Goal: Transaction & Acquisition: Purchase product/service

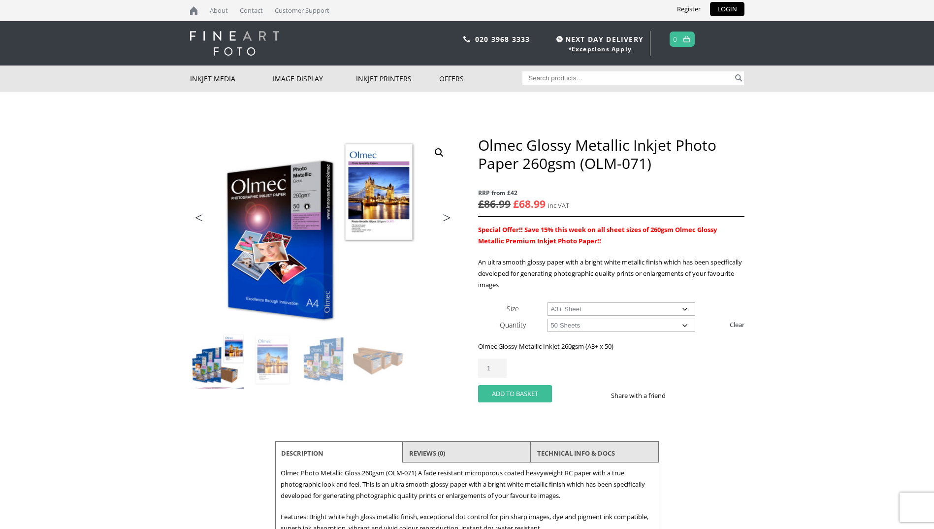
click at [509, 394] on button "Add to basket" at bounding box center [515, 393] width 74 height 17
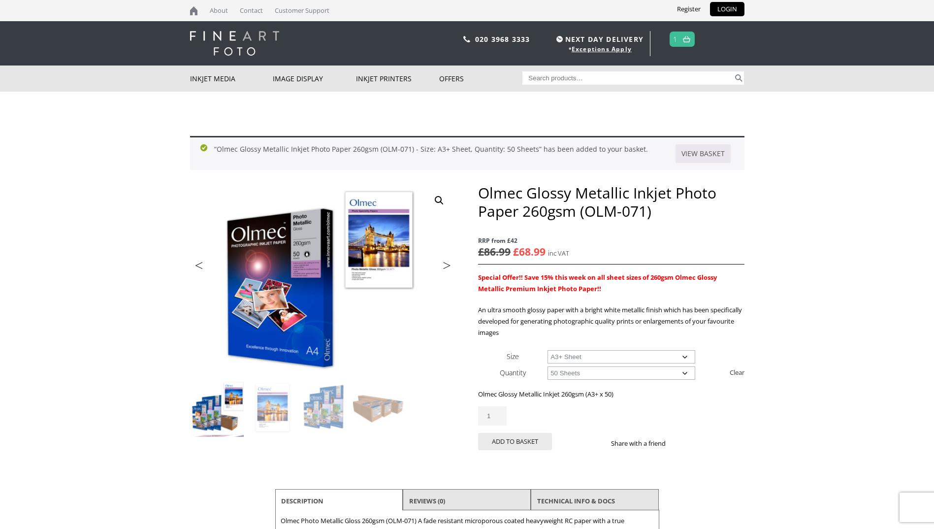
click at [681, 42] on link at bounding box center [686, 39] width 12 height 14
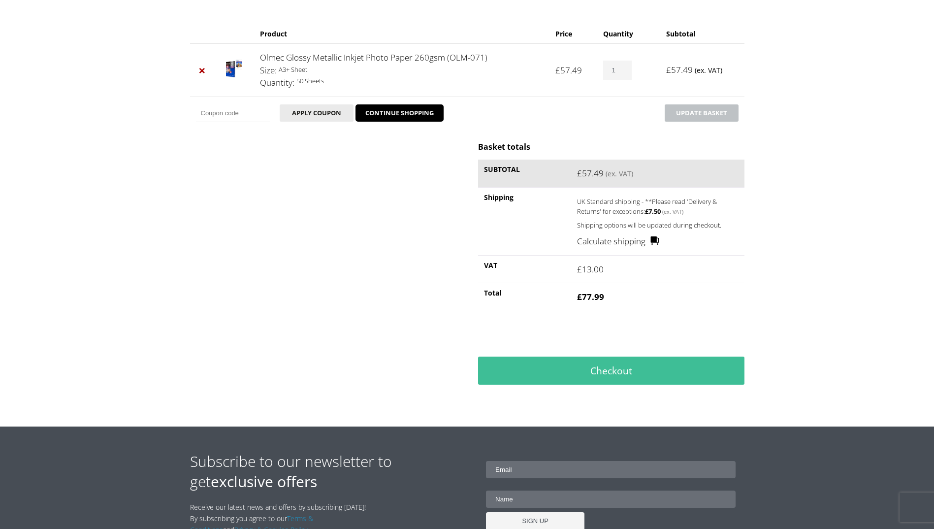
scroll to position [148, 0]
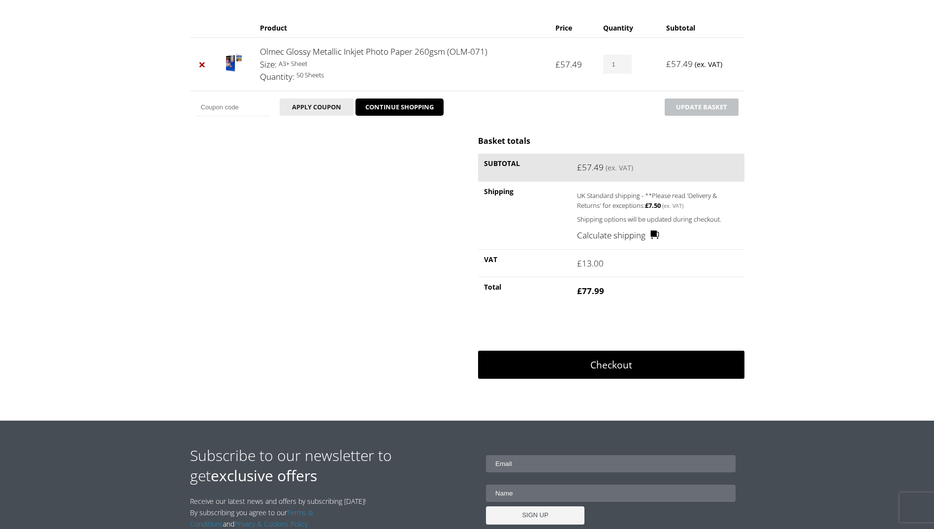
click at [598, 369] on link "Checkout" at bounding box center [611, 365] width 266 height 29
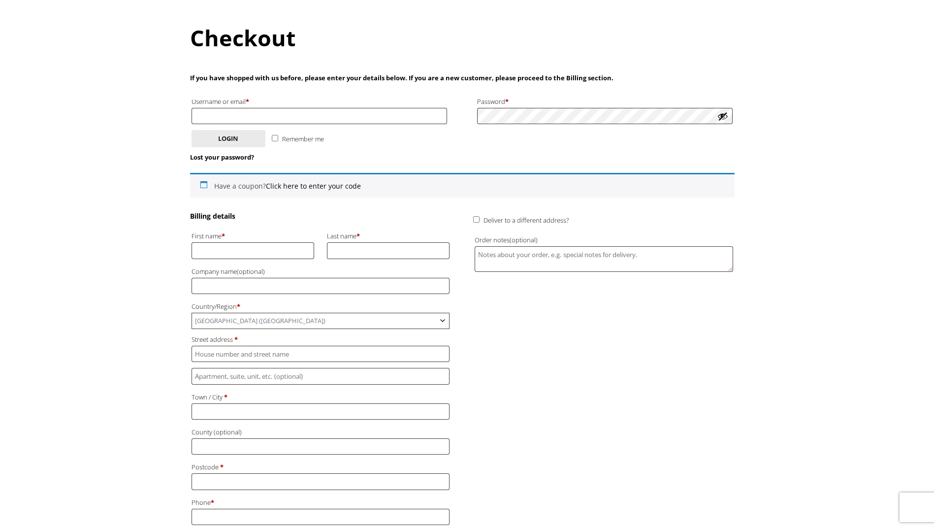
scroll to position [98, 0]
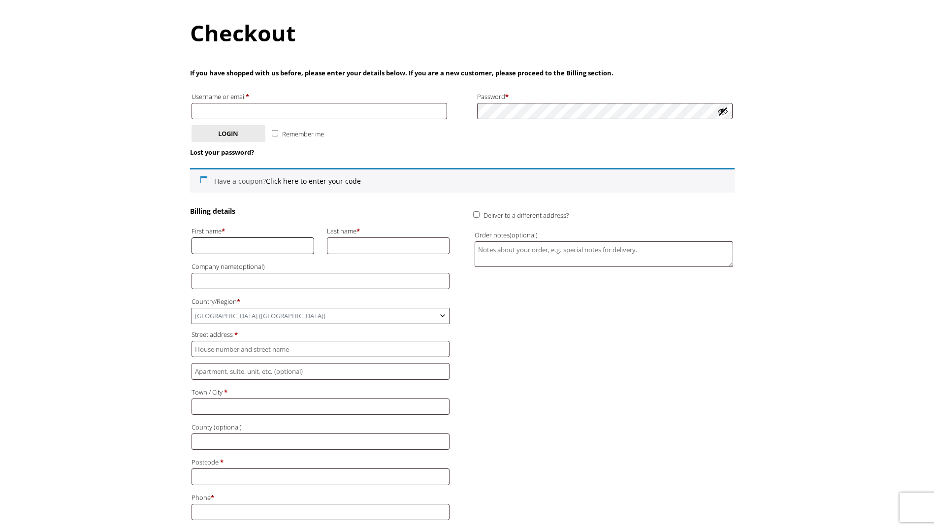
click at [244, 243] on input "First name *" at bounding box center [253, 245] width 123 height 16
type input "Brian"
type input "brian@yendis.plus.com"
type input "Sidney"
type input "Plusnet"
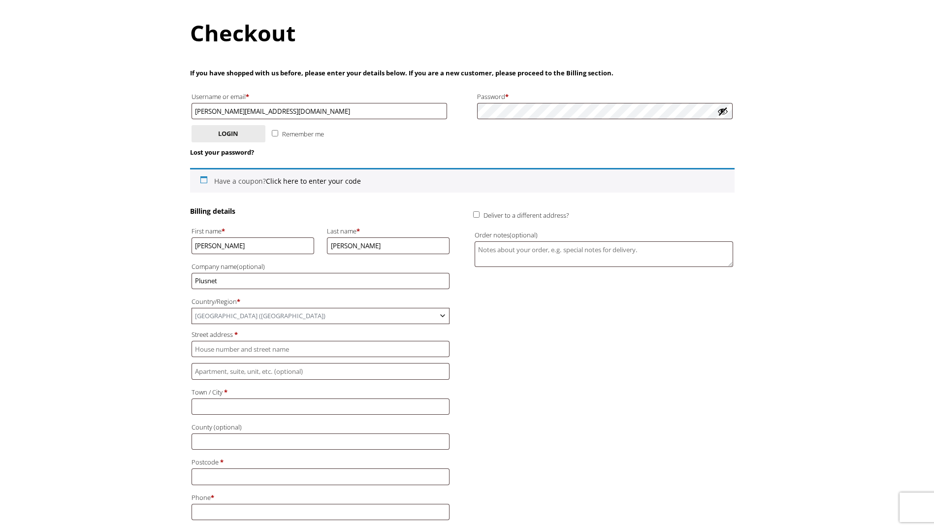
type input "20 Melling Road"
type input "Cramlington"
type input "NE23 6AP"
type input "+447854185863"
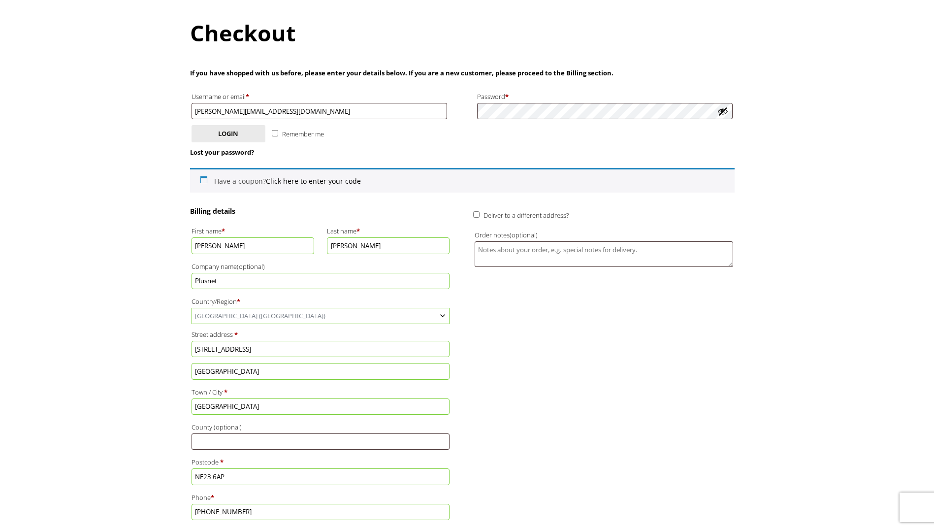
drag, startPoint x: 232, startPoint y: 283, endPoint x: 122, endPoint y: 289, distance: 109.9
click at [122, 289] on body "NEXT DAY DELIVERY * Exceptions Apply About Contact Customer Support Register LO…" at bounding box center [467, 166] width 934 height 529
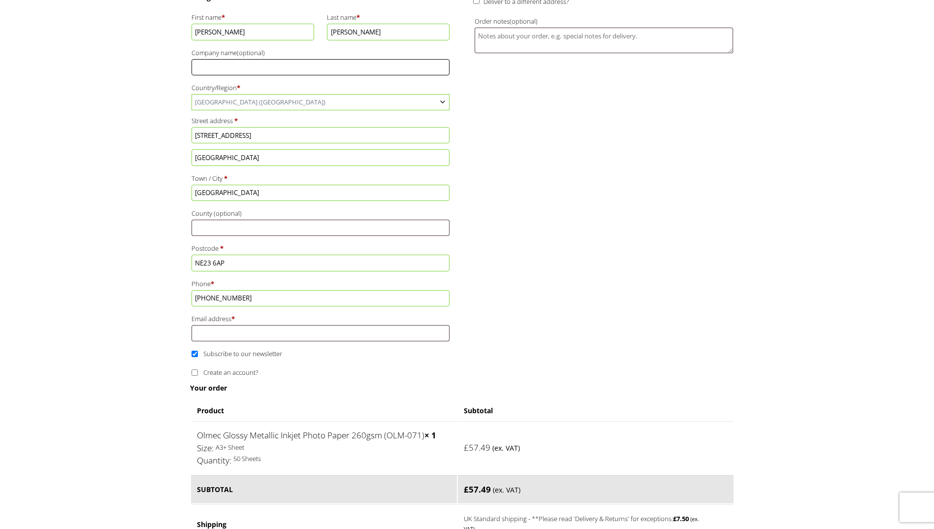
scroll to position [345, 0]
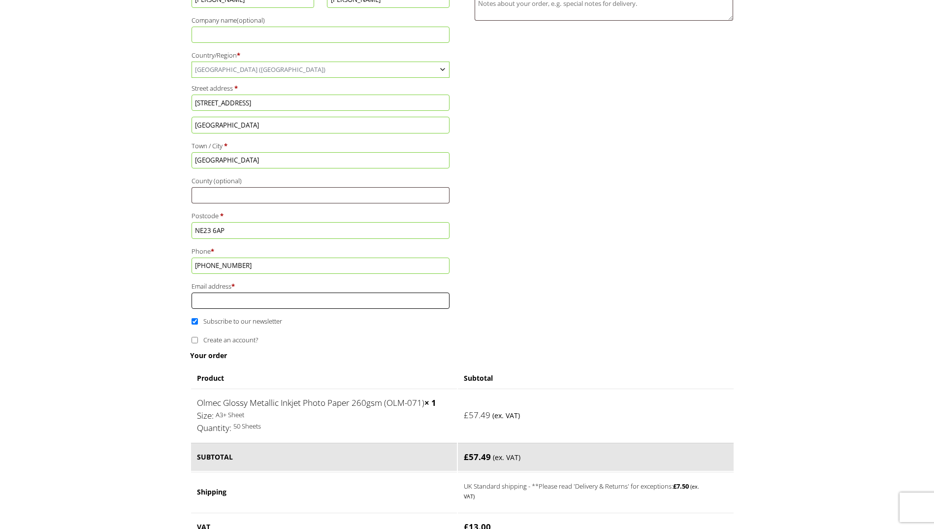
click at [210, 302] on input "Email address *" at bounding box center [321, 300] width 258 height 16
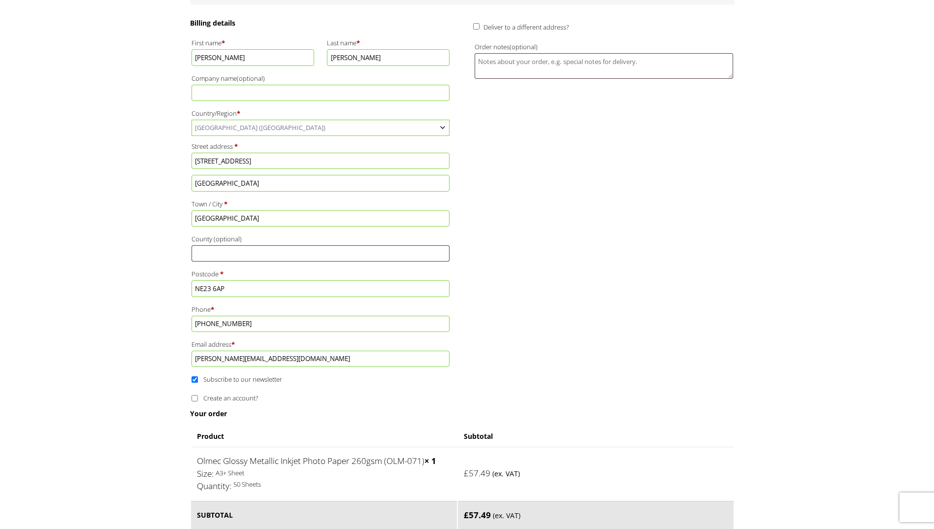
scroll to position [295, 0]
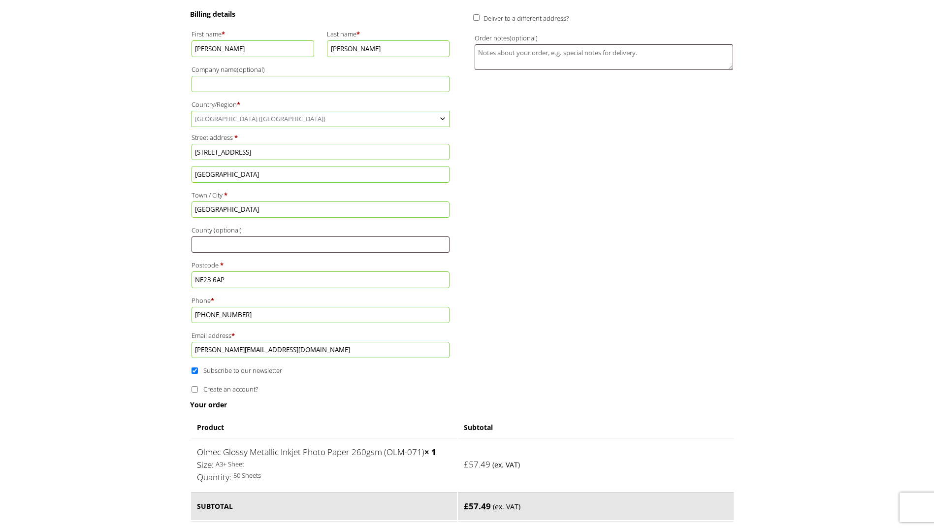
drag, startPoint x: 210, startPoint y: 349, endPoint x: 137, endPoint y: 354, distance: 73.0
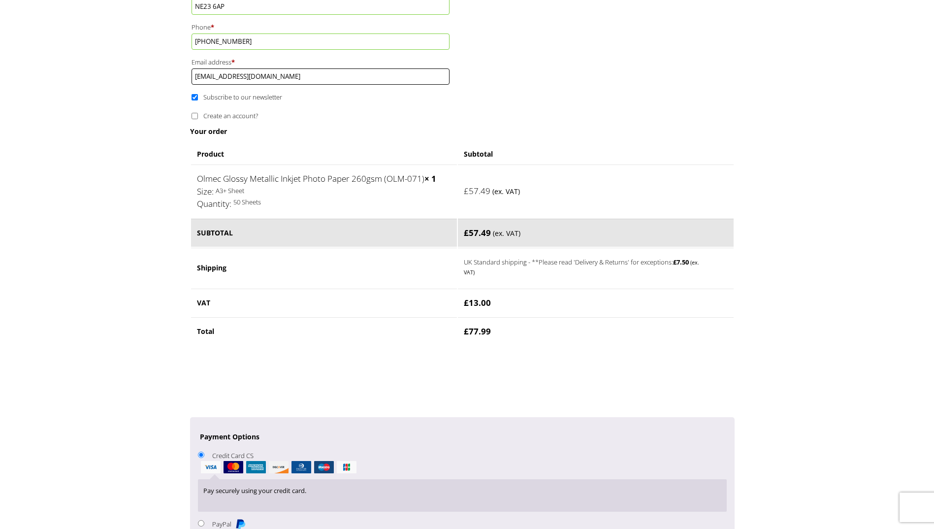
scroll to position [640, 0]
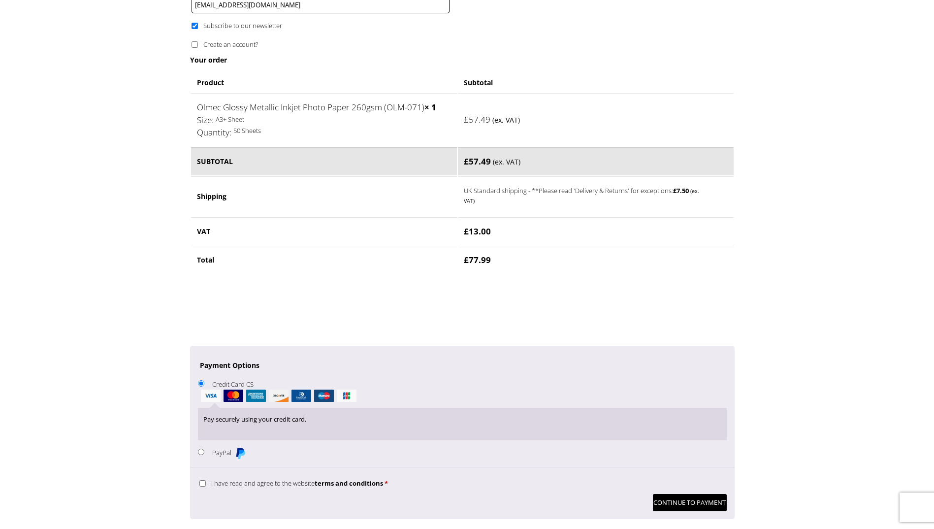
type input "[EMAIL_ADDRESS][DOMAIN_NAME]"
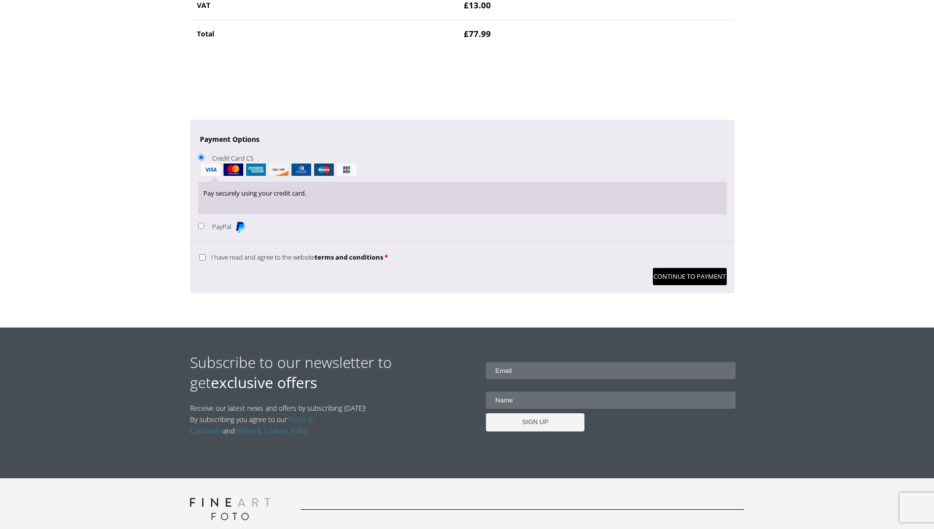
scroll to position [886, 0]
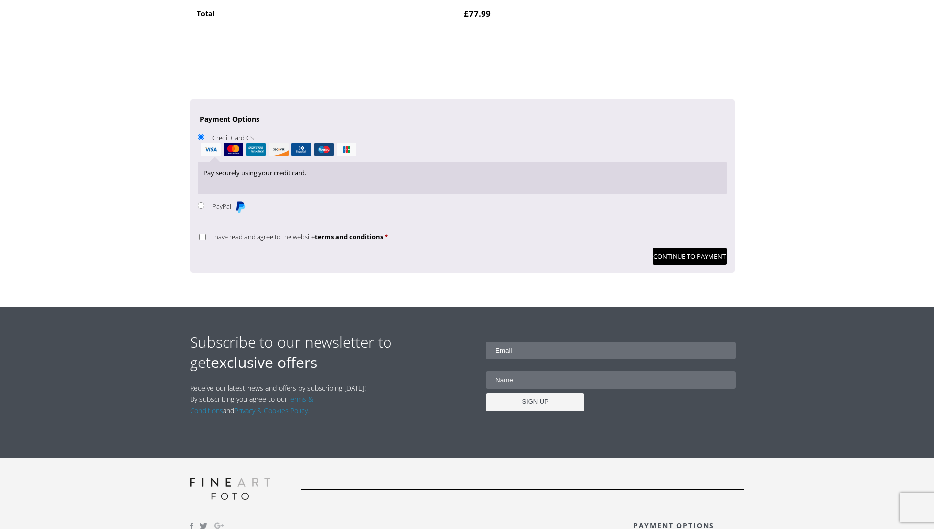
click at [206, 235] on label "I have read and agree to the website terms and conditions *" at bounding box center [293, 236] width 189 height 9
click at [206, 235] on input "I have read and agree to the website terms and conditions *" at bounding box center [202, 237] width 6 height 6
checkbox input "true"
click at [665, 256] on button "Continue to Payment" at bounding box center [690, 256] width 74 height 17
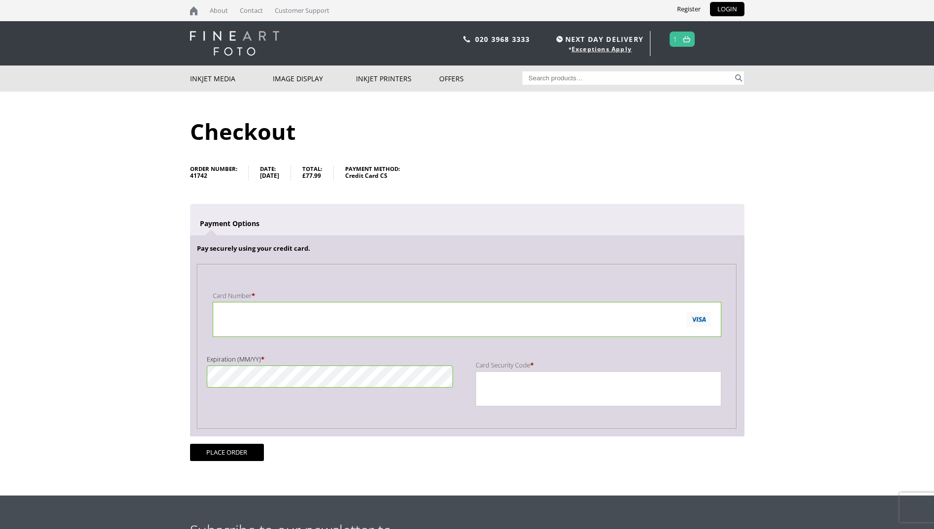
click at [480, 391] on div "Payment Info" at bounding box center [599, 388] width 246 height 35
click at [481, 389] on iframe "Payment Info" at bounding box center [587, 389] width 212 height 26
click at [221, 452] on button "Place order" at bounding box center [227, 452] width 74 height 17
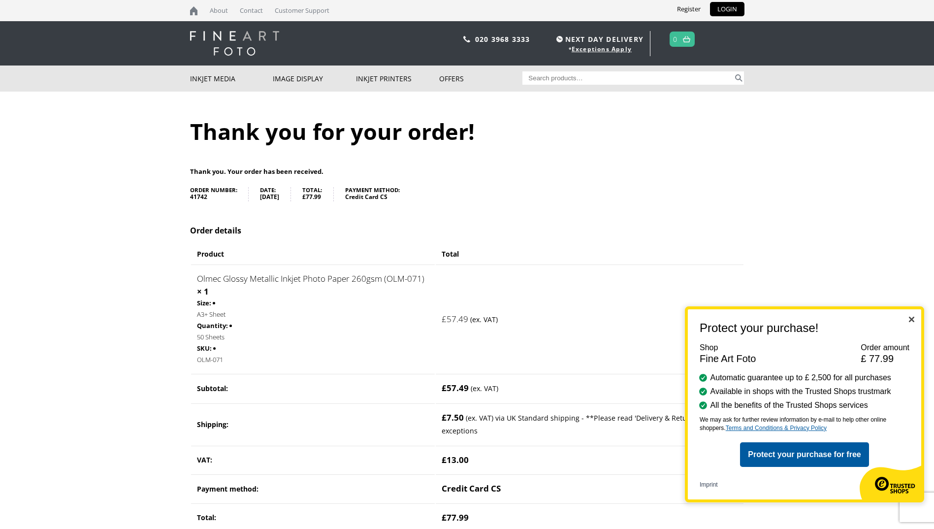
click at [909, 318] on img "Close" at bounding box center [911, 319] width 5 height 5
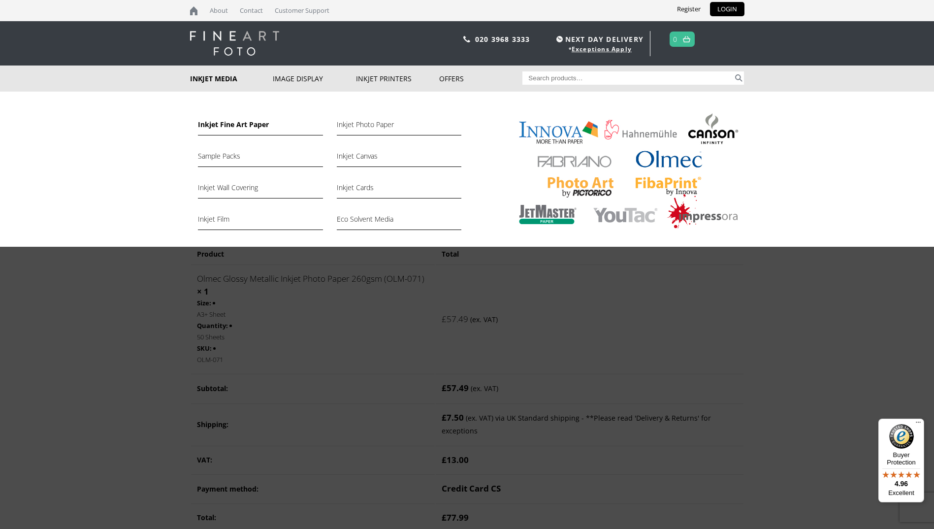
click at [215, 125] on link "Inkjet Fine Art Paper" at bounding box center [260, 127] width 125 height 17
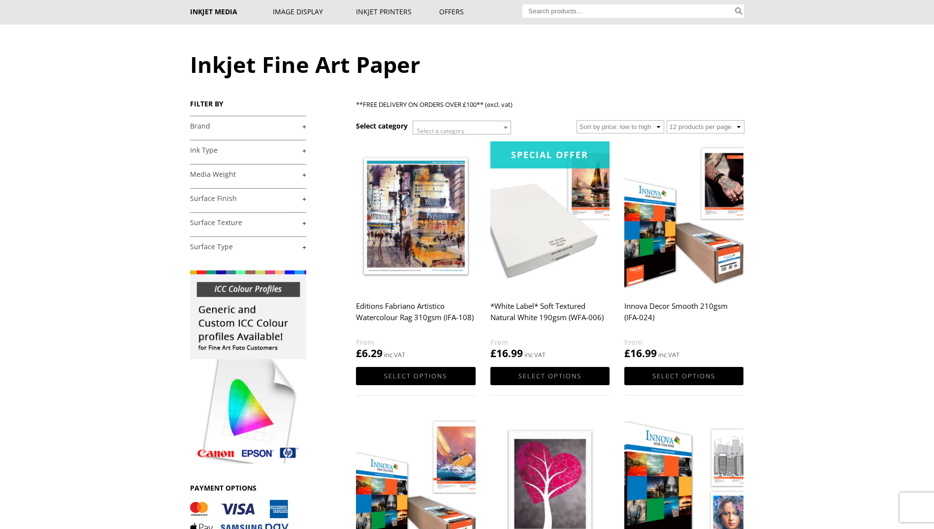
scroll to position [49, 0]
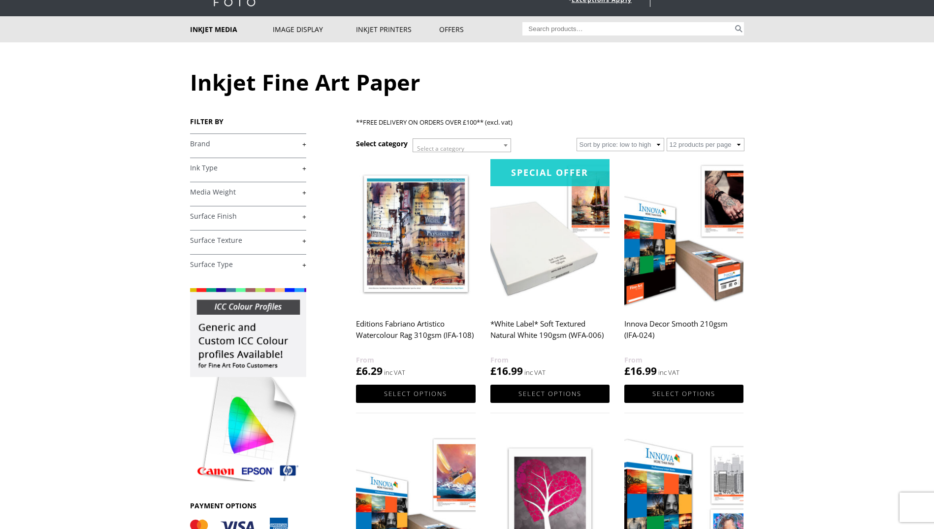
click at [303, 145] on link "+" at bounding box center [248, 143] width 116 height 9
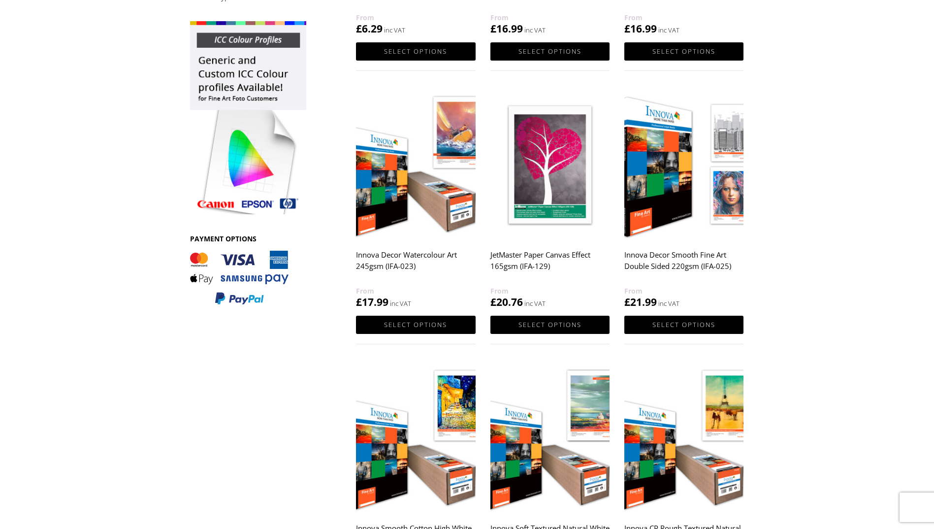
scroll to position [394, 0]
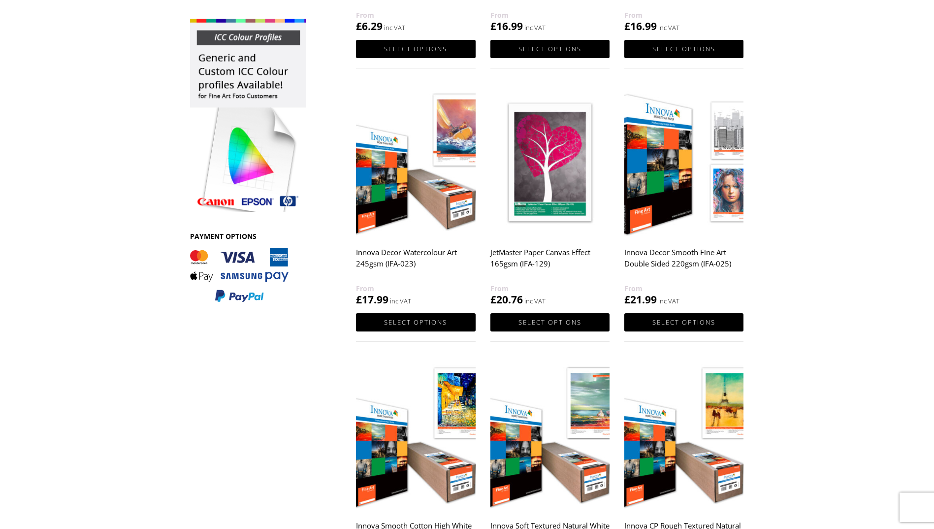
click at [229, 43] on img at bounding box center [248, 115] width 116 height 193
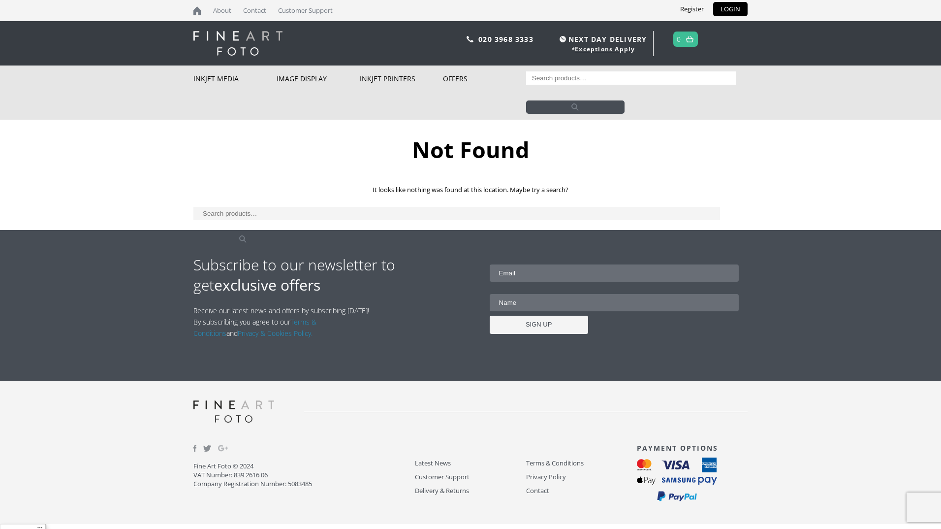
click at [541, 80] on input "Search for:" at bounding box center [631, 77] width 211 height 13
